Goal: Task Accomplishment & Management: Manage account settings

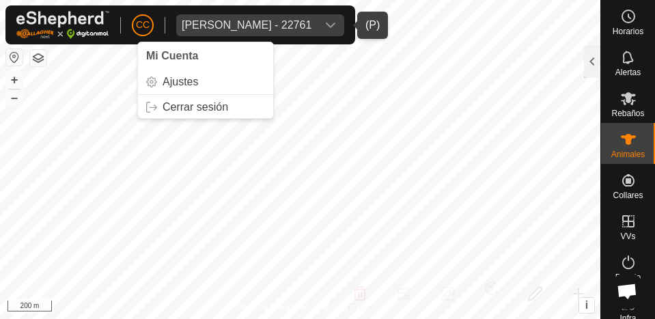
click at [216, 23] on div "[PERSON_NAME] - 22761" at bounding box center [247, 25] width 130 height 11
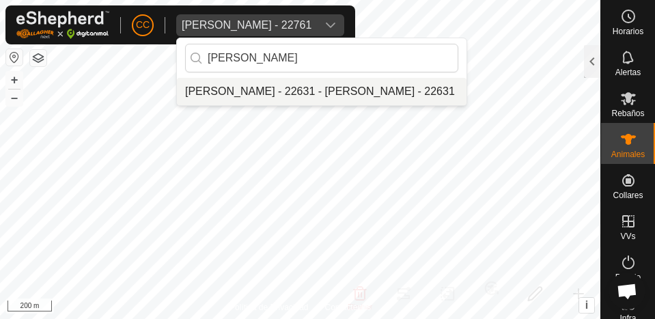
type input "[PERSON_NAME]"
click at [278, 90] on li "[PERSON_NAME] - 22631 - [PERSON_NAME] - 22631" at bounding box center [322, 91] width 290 height 27
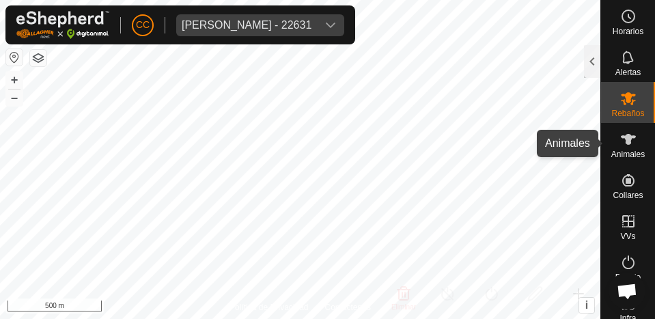
click at [626, 141] on icon at bounding box center [629, 139] width 16 height 16
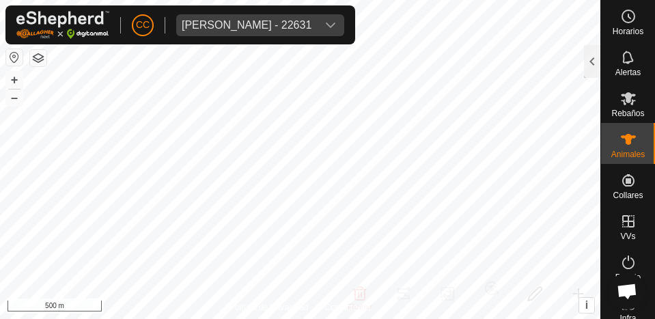
click at [621, 137] on icon at bounding box center [628, 139] width 15 height 11
click at [593, 70] on div at bounding box center [592, 61] width 16 height 33
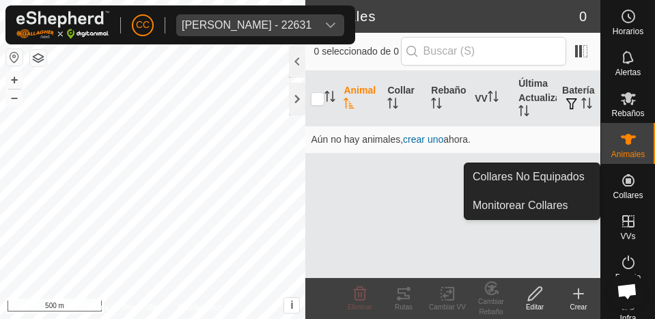
drag, startPoint x: 625, startPoint y: 165, endPoint x: 625, endPoint y: 174, distance: 9.6
click at [625, 174] on icon at bounding box center [629, 180] width 16 height 16
click at [582, 172] on link "Collares No Equipados" at bounding box center [532, 176] width 135 height 27
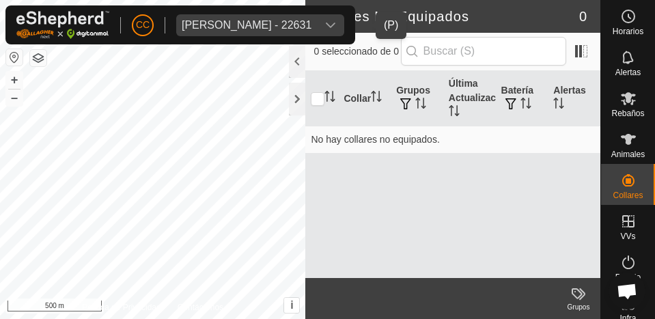
click at [211, 23] on div "[PERSON_NAME] - 22631" at bounding box center [247, 25] width 130 height 11
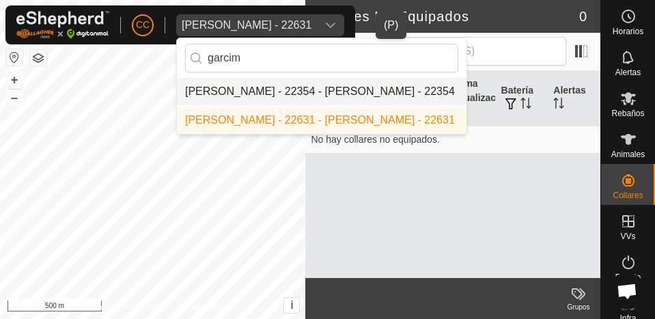
type input "garcim"
click at [305, 92] on li "[PERSON_NAME] - 22354 - [PERSON_NAME] - 22354" at bounding box center [322, 91] width 290 height 27
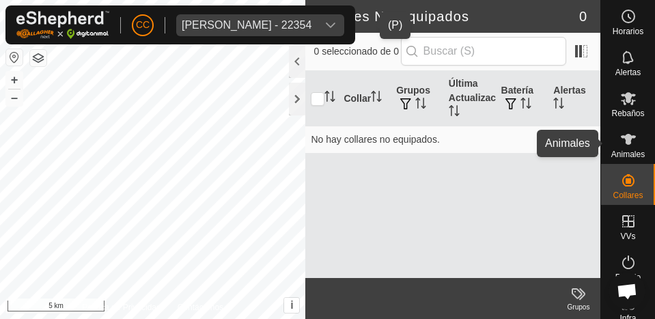
click at [621, 138] on icon at bounding box center [629, 139] width 16 height 16
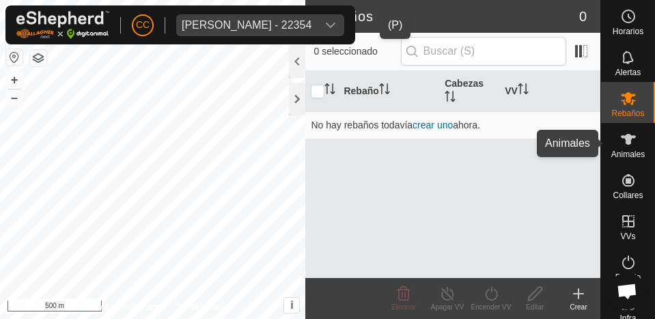
click at [625, 143] on icon at bounding box center [629, 139] width 16 height 16
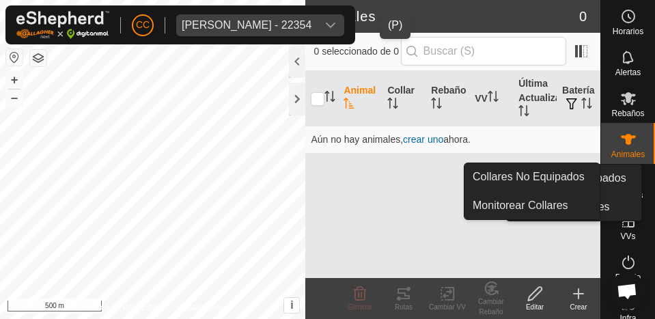
click at [627, 178] on icon at bounding box center [629, 180] width 12 height 12
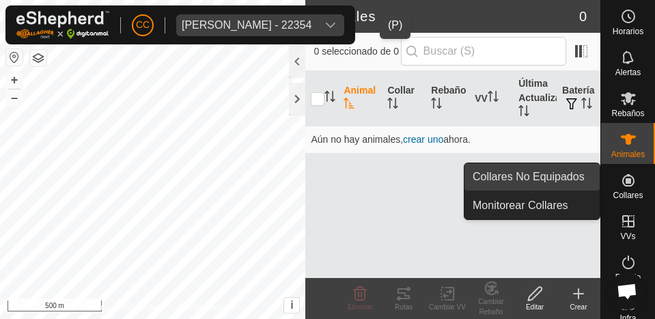
drag, startPoint x: 594, startPoint y: 172, endPoint x: 582, endPoint y: 170, distance: 11.8
click at [582, 170] on link "Collares No Equipados" at bounding box center [532, 176] width 135 height 27
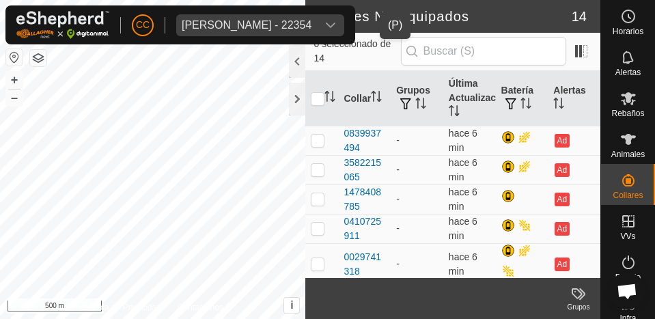
click at [260, 26] on div "[PERSON_NAME] - 22354" at bounding box center [247, 25] width 130 height 11
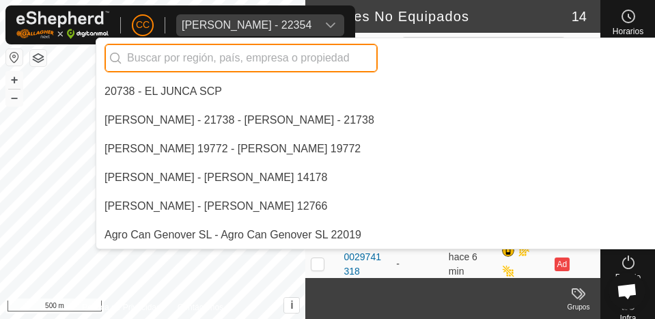
scroll to position [1177, 0]
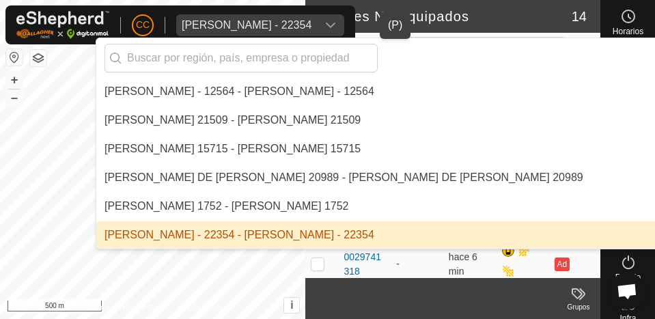
click at [207, 240] on li "[PERSON_NAME] - 22354 - [PERSON_NAME] - 22354" at bounding box center [469, 234] width 746 height 27
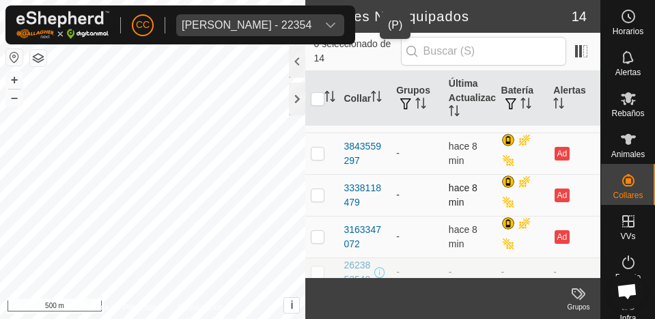
scroll to position [385, 0]
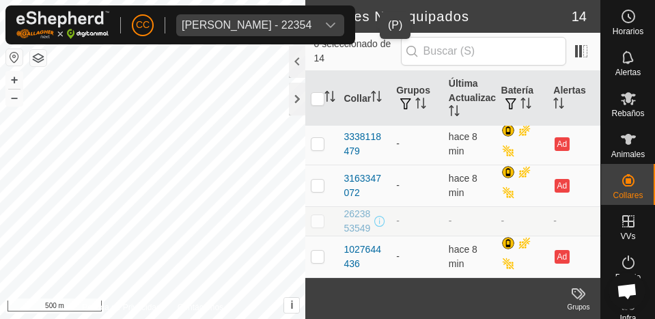
click at [314, 218] on p-checkbox at bounding box center [318, 220] width 14 height 11
click at [317, 215] on p-checkbox at bounding box center [318, 220] width 14 height 11
click at [318, 215] on p-checkbox at bounding box center [318, 220] width 14 height 11
checkbox input "true"
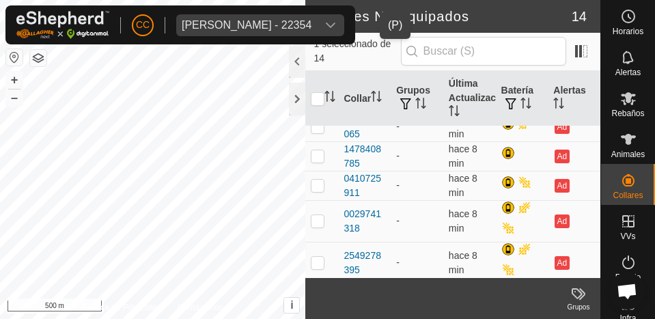
scroll to position [0, 0]
